Goal: Transaction & Acquisition: Purchase product/service

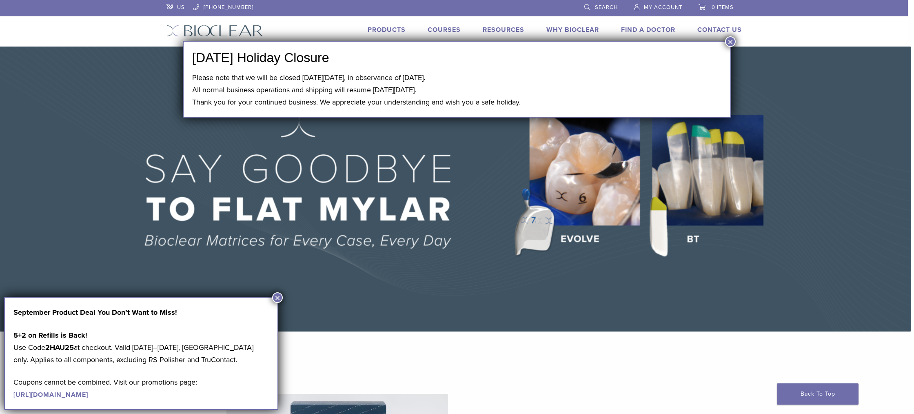
click at [283, 300] on img at bounding box center [454, 189] width 914 height 285
drag, startPoint x: 278, startPoint y: 300, endPoint x: 292, endPoint y: 295, distance: 14.2
click at [278, 300] on button "×" at bounding box center [277, 297] width 11 height 11
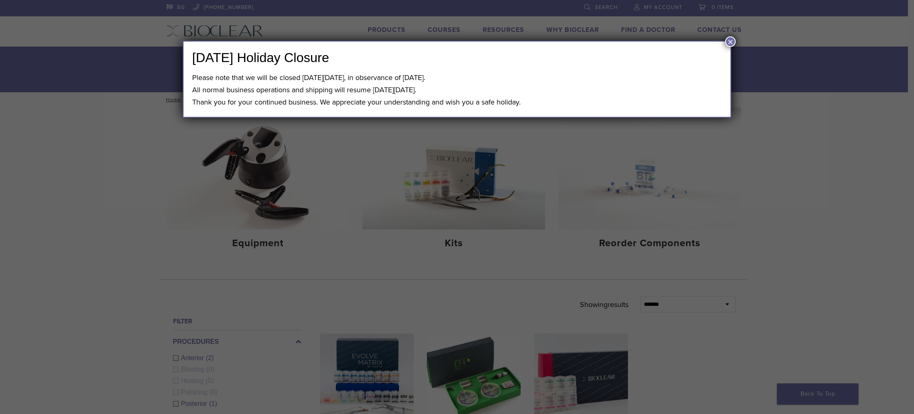
click at [733, 42] on button "×" at bounding box center [730, 41] width 11 height 11
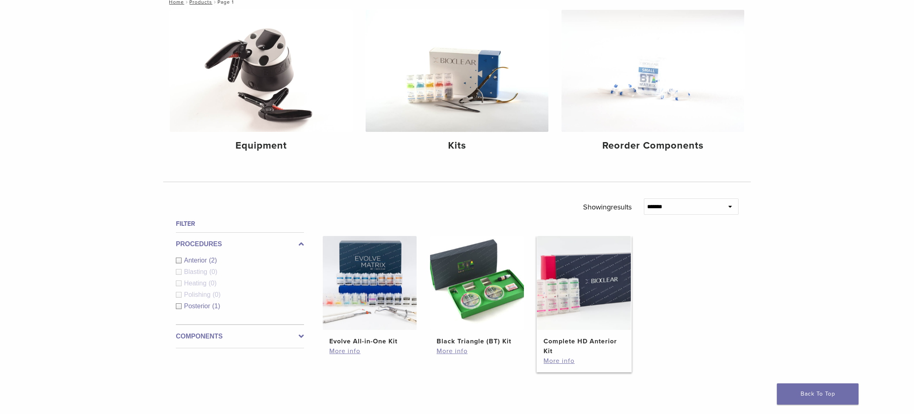
scroll to position [97, 0]
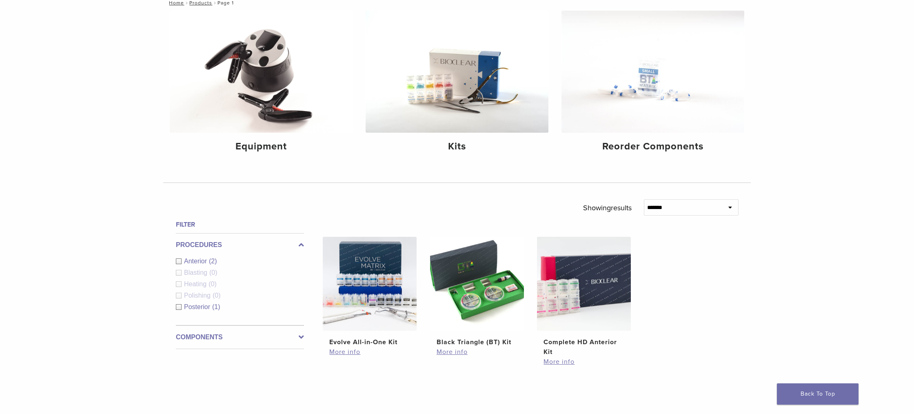
click at [195, 305] on span "Posterior" at bounding box center [198, 306] width 28 height 7
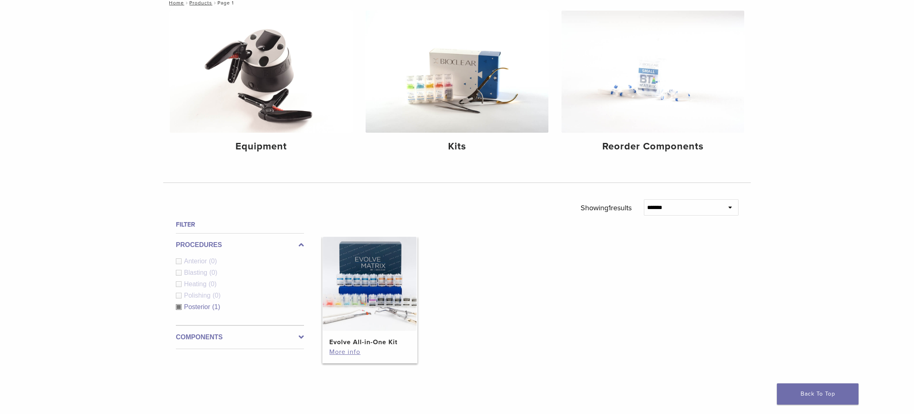
click at [396, 295] on img at bounding box center [370, 284] width 94 height 94
click at [347, 353] on link "More info" at bounding box center [369, 352] width 81 height 10
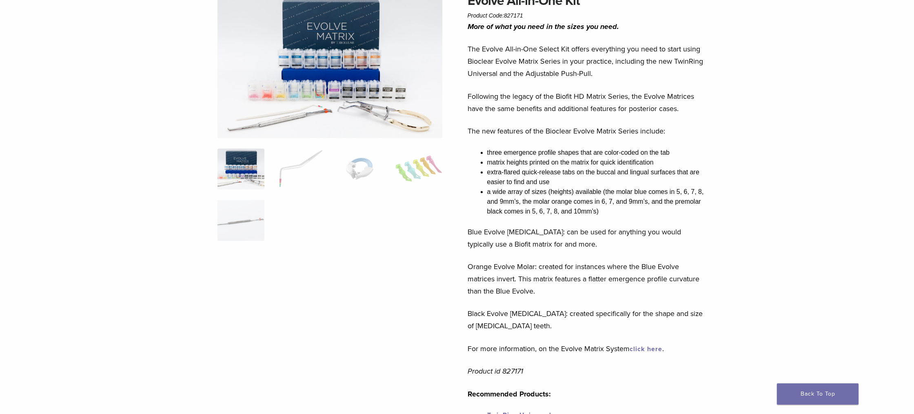
scroll to position [84, 0]
